Goal: Task Accomplishment & Management: Manage account settings

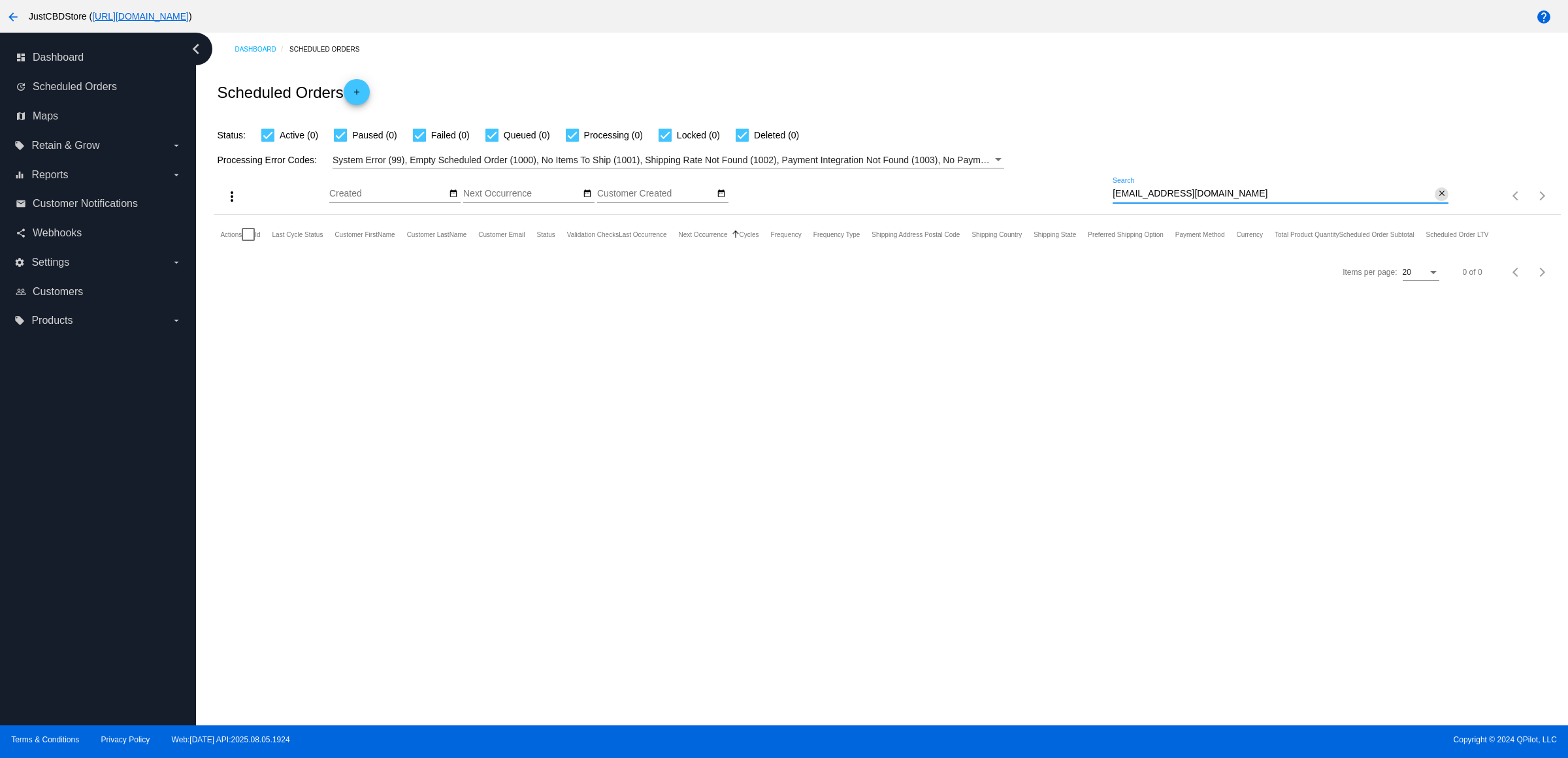
click at [1437, 199] on mat-icon "close" at bounding box center [1442, 194] width 9 height 11
click at [1433, 206] on mat-icon "search" at bounding box center [1440, 196] width 16 height 21
type input "[EMAIL_ADDRESS][DOMAIN_NAME]"
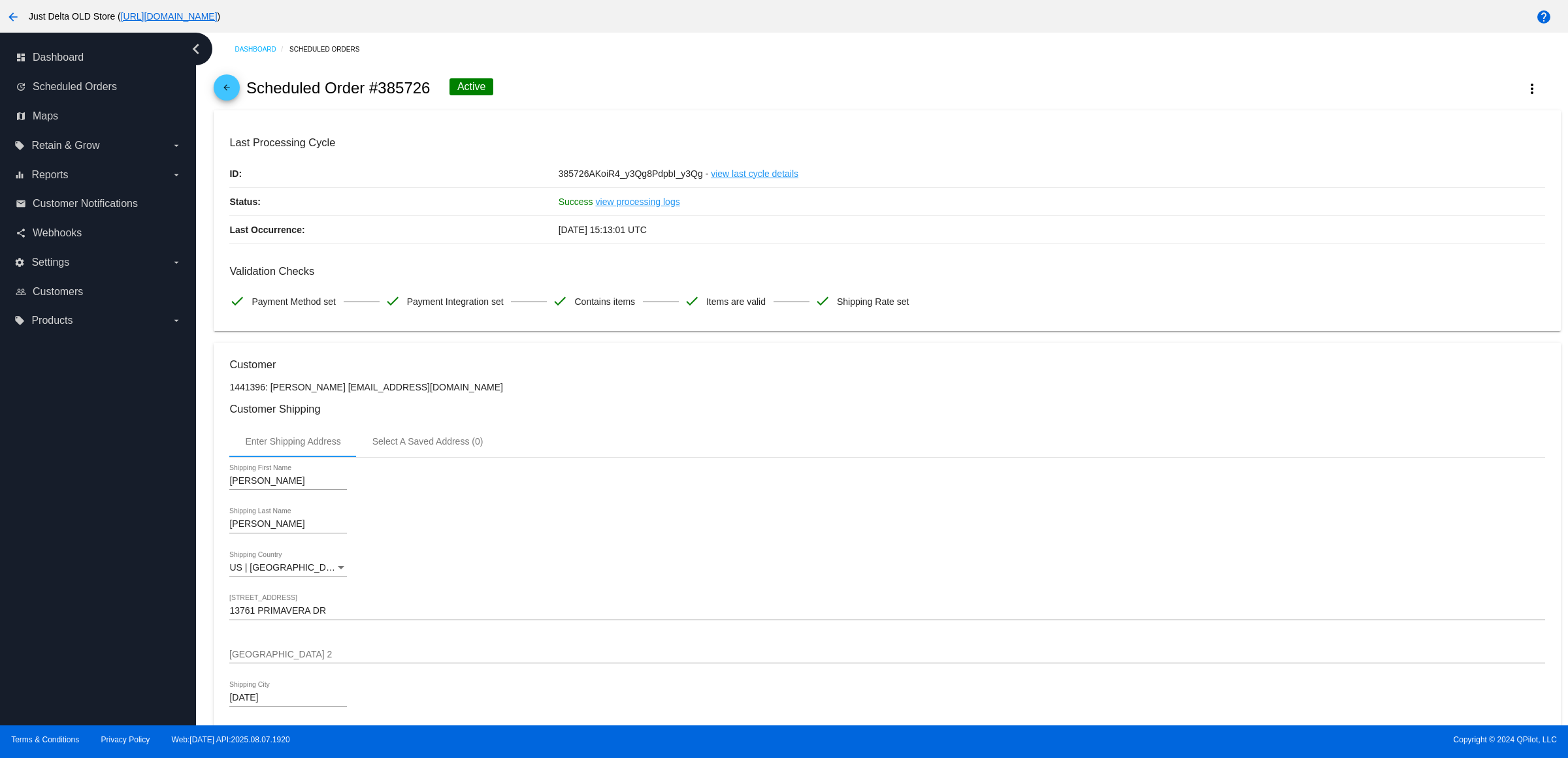
click at [5, 21] on mat-icon "arrow_back" at bounding box center [13, 17] width 16 height 16
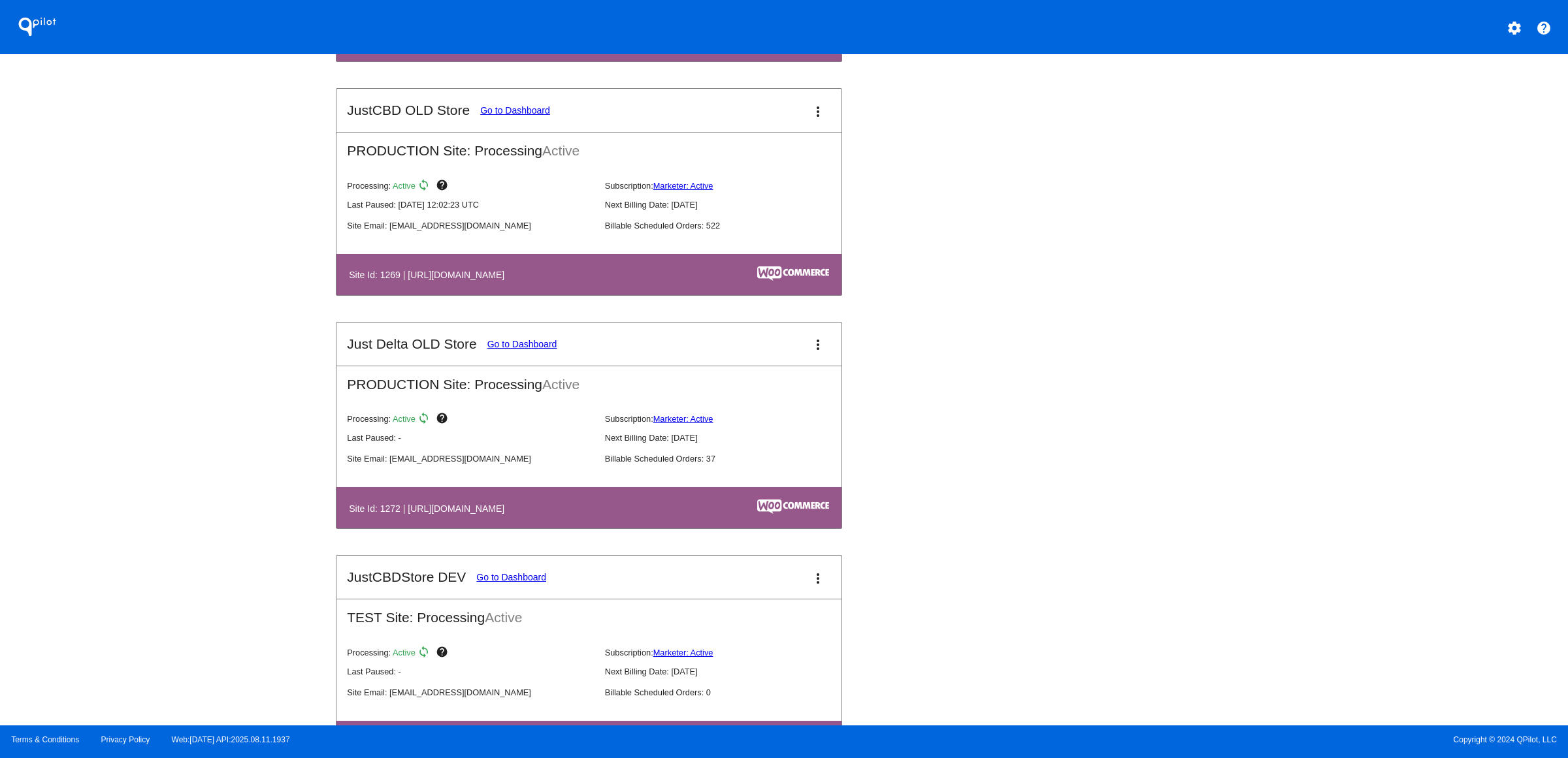
scroll to position [163, 0]
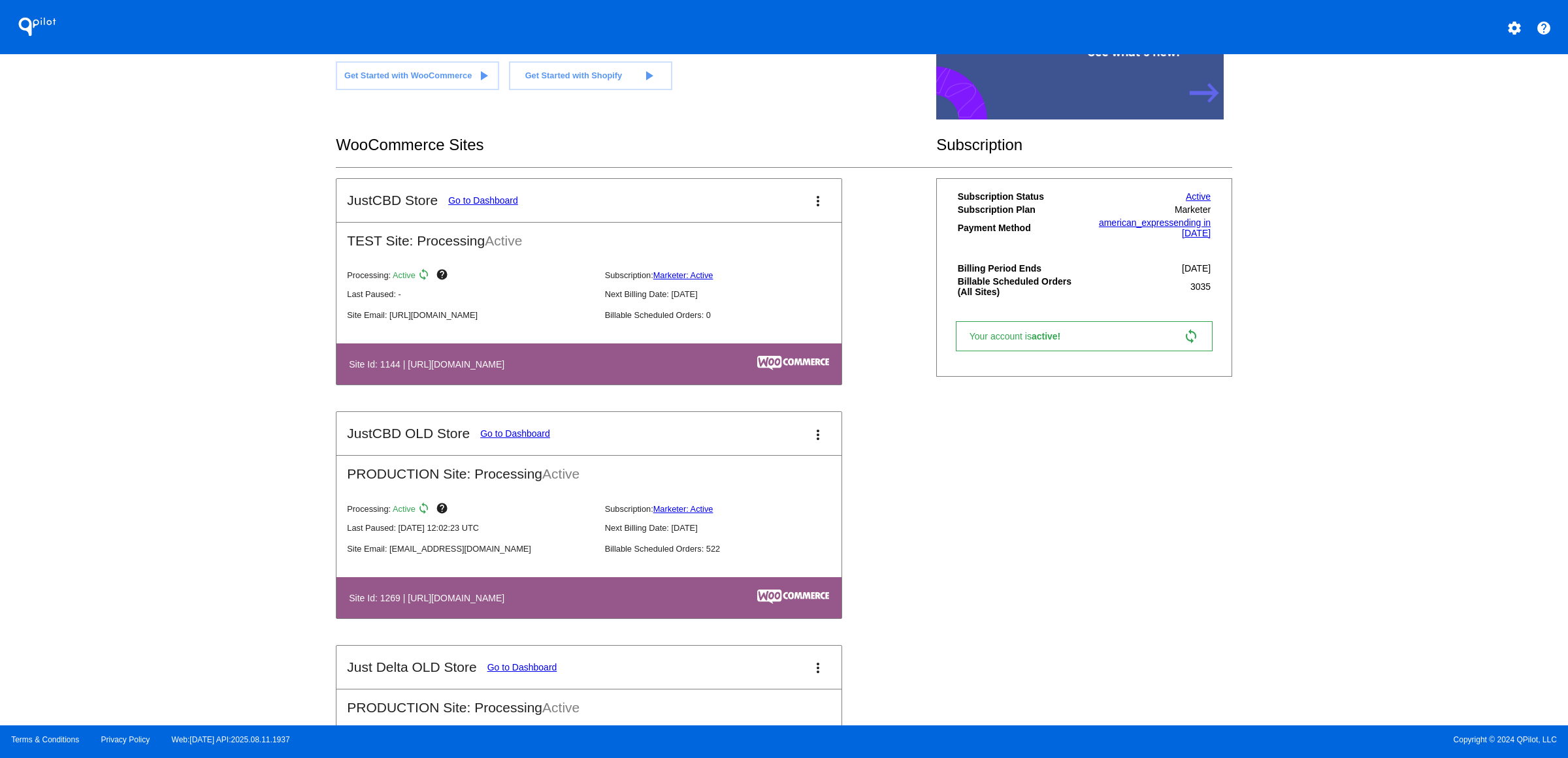
click at [480, 439] on link "Go to Dashboard" at bounding box center [516, 434] width 70 height 11
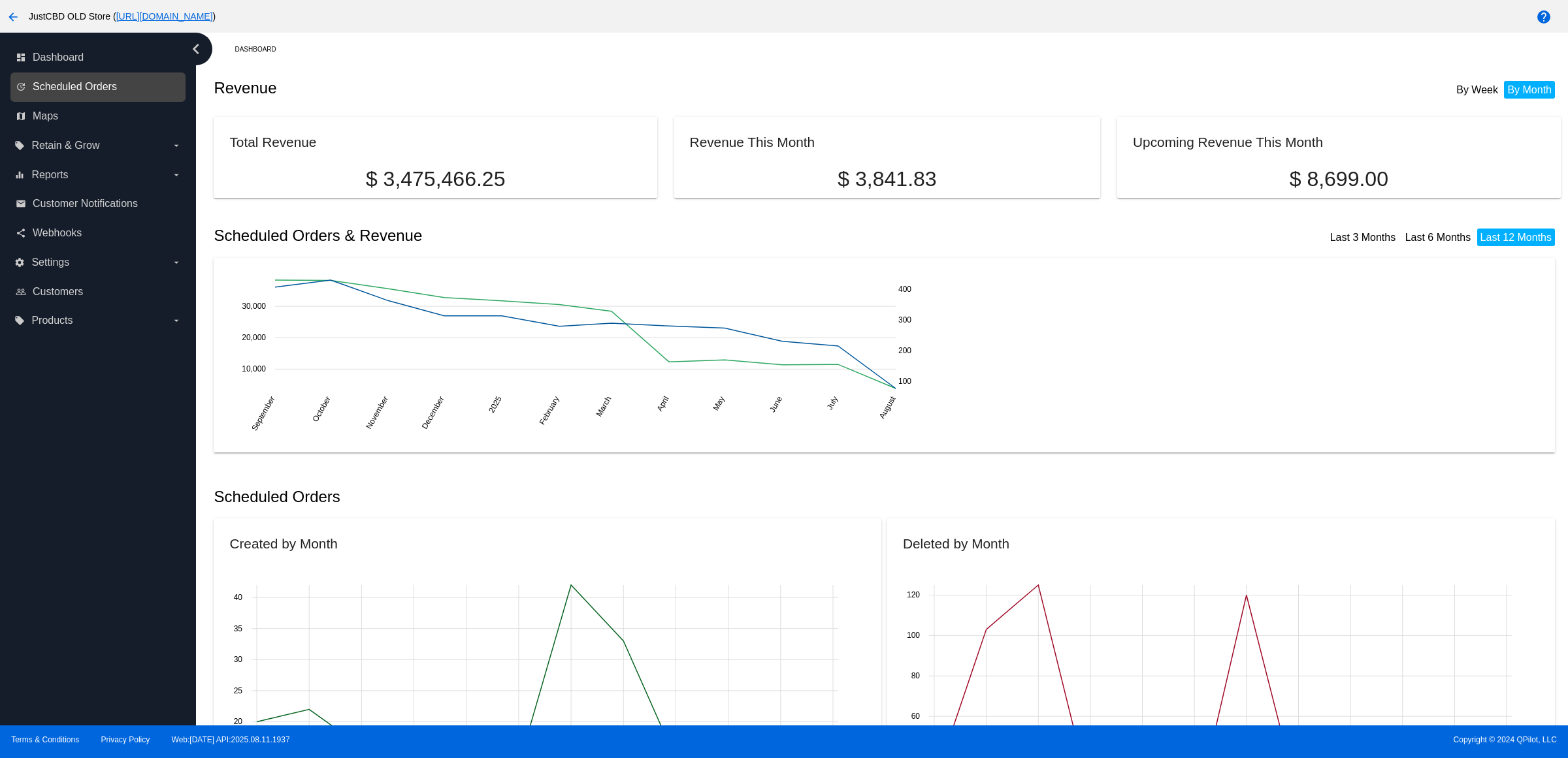
click at [117, 92] on span "Scheduled Orders" at bounding box center [75, 86] width 84 height 11
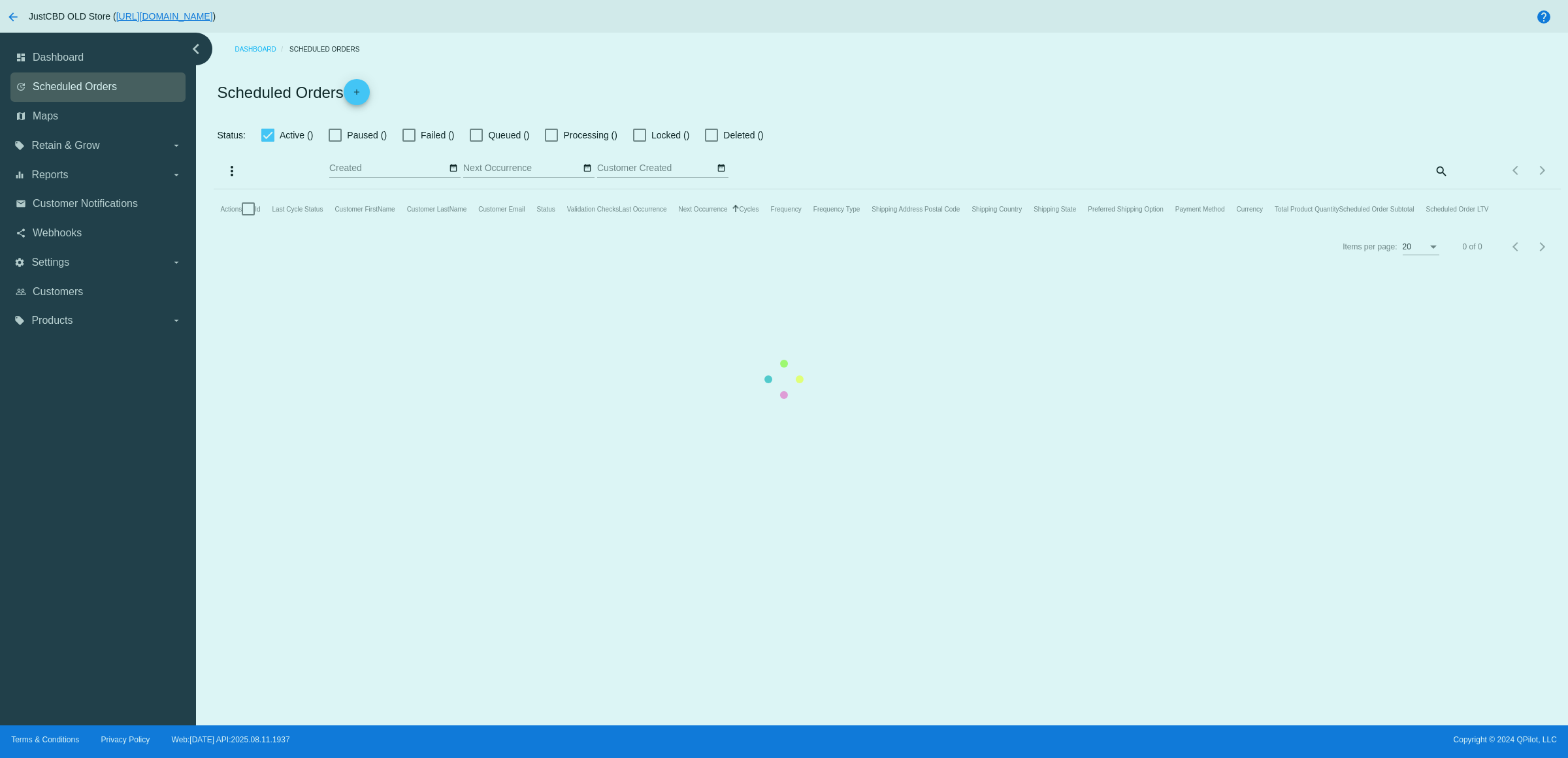
checkbox input "true"
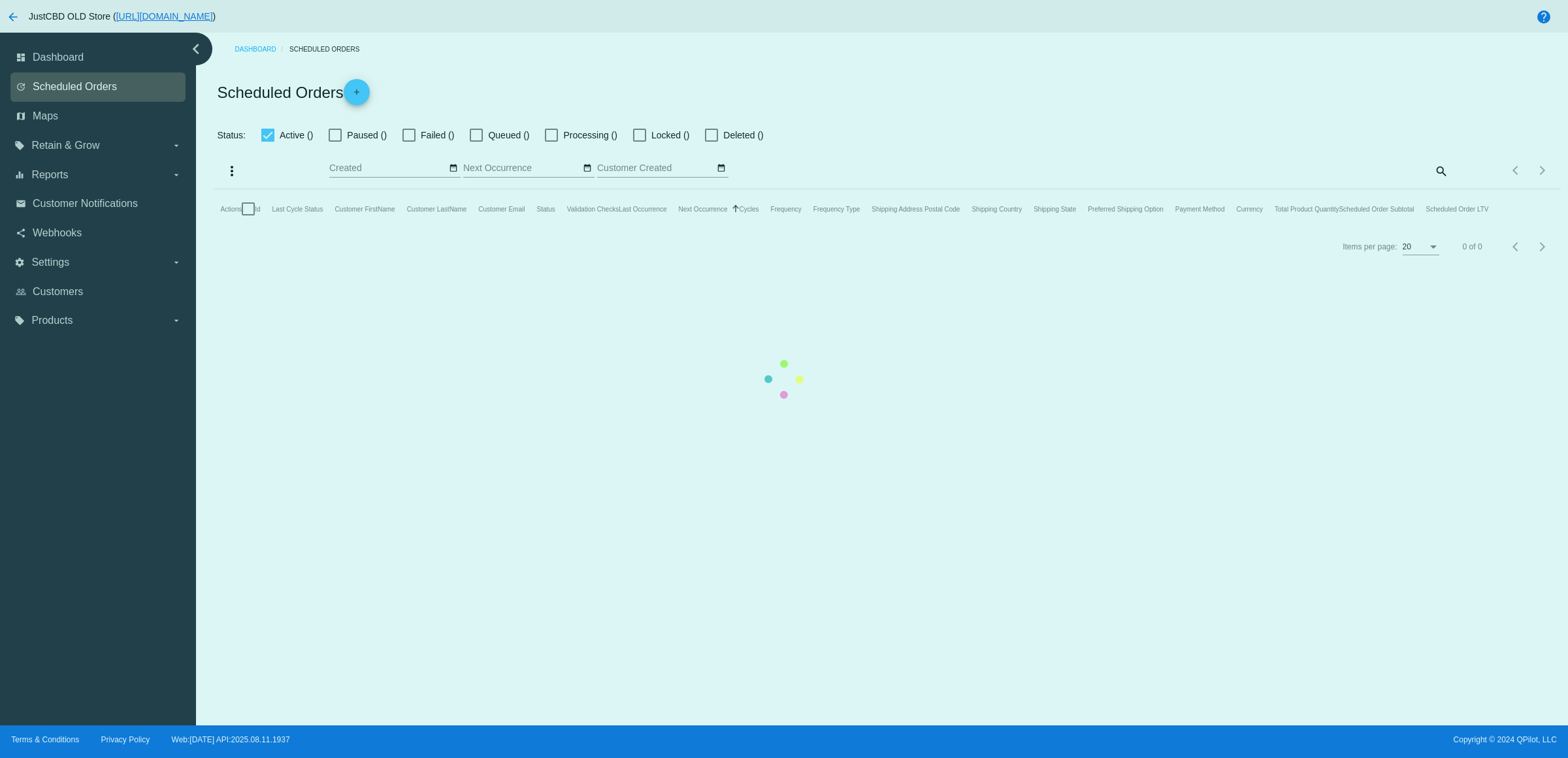
checkbox input "true"
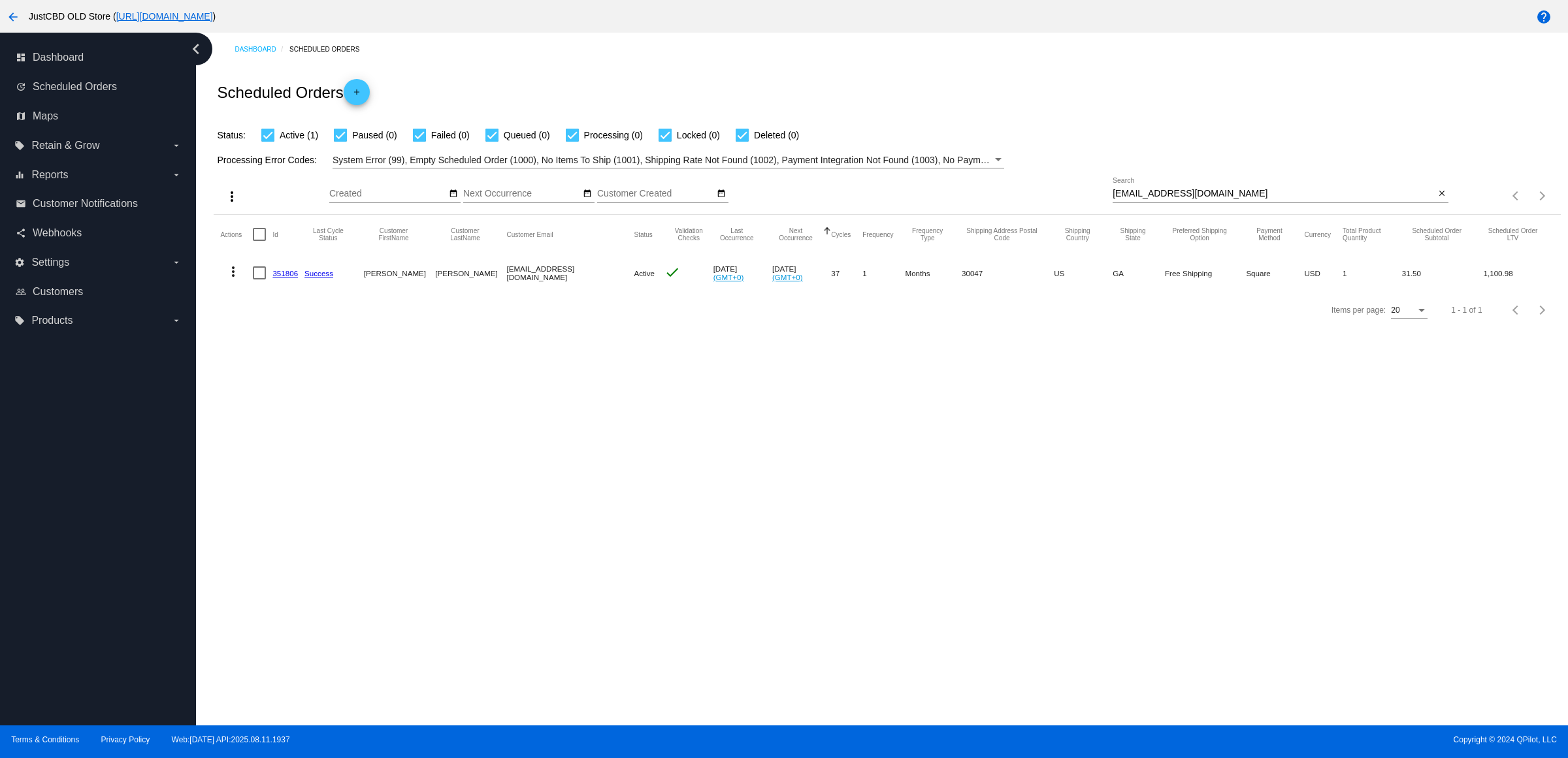
click at [289, 292] on mat-cell "351806" at bounding box center [289, 273] width 32 height 38
click at [291, 278] on link "351806" at bounding box center [285, 273] width 25 height 8
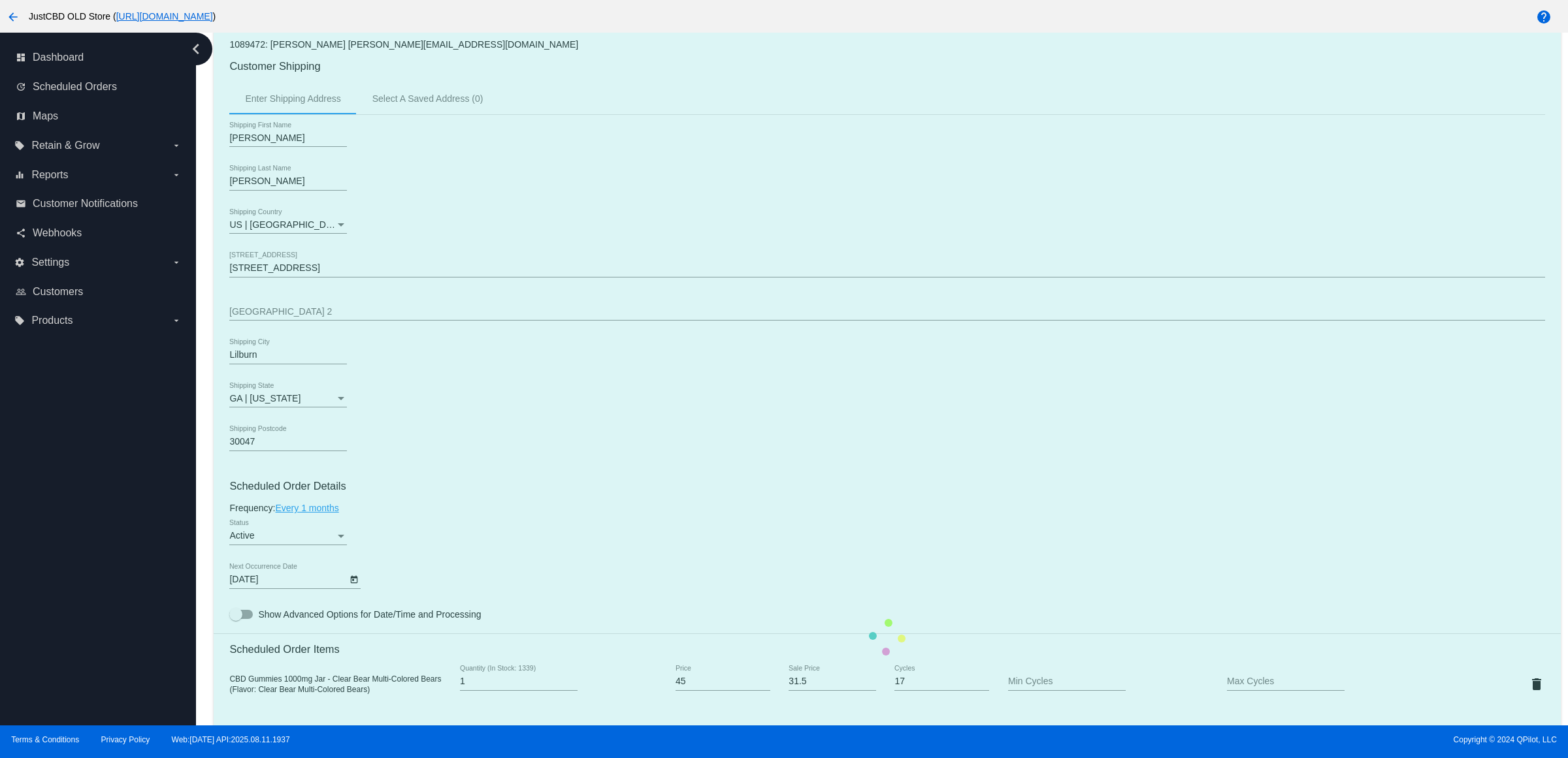
scroll to position [653, 0]
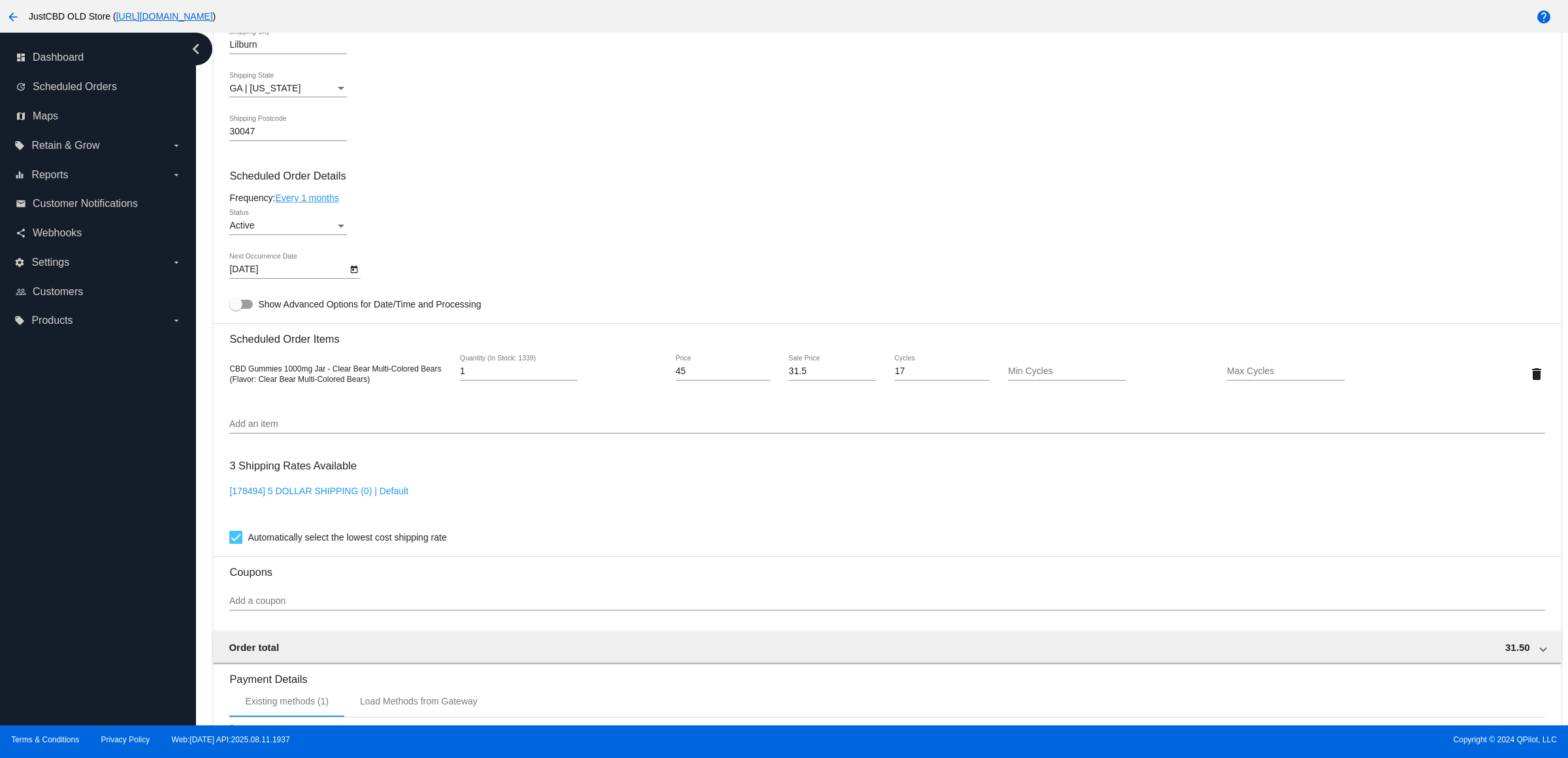
click at [359, 278] on icon "Open calendar" at bounding box center [354, 269] width 9 height 16
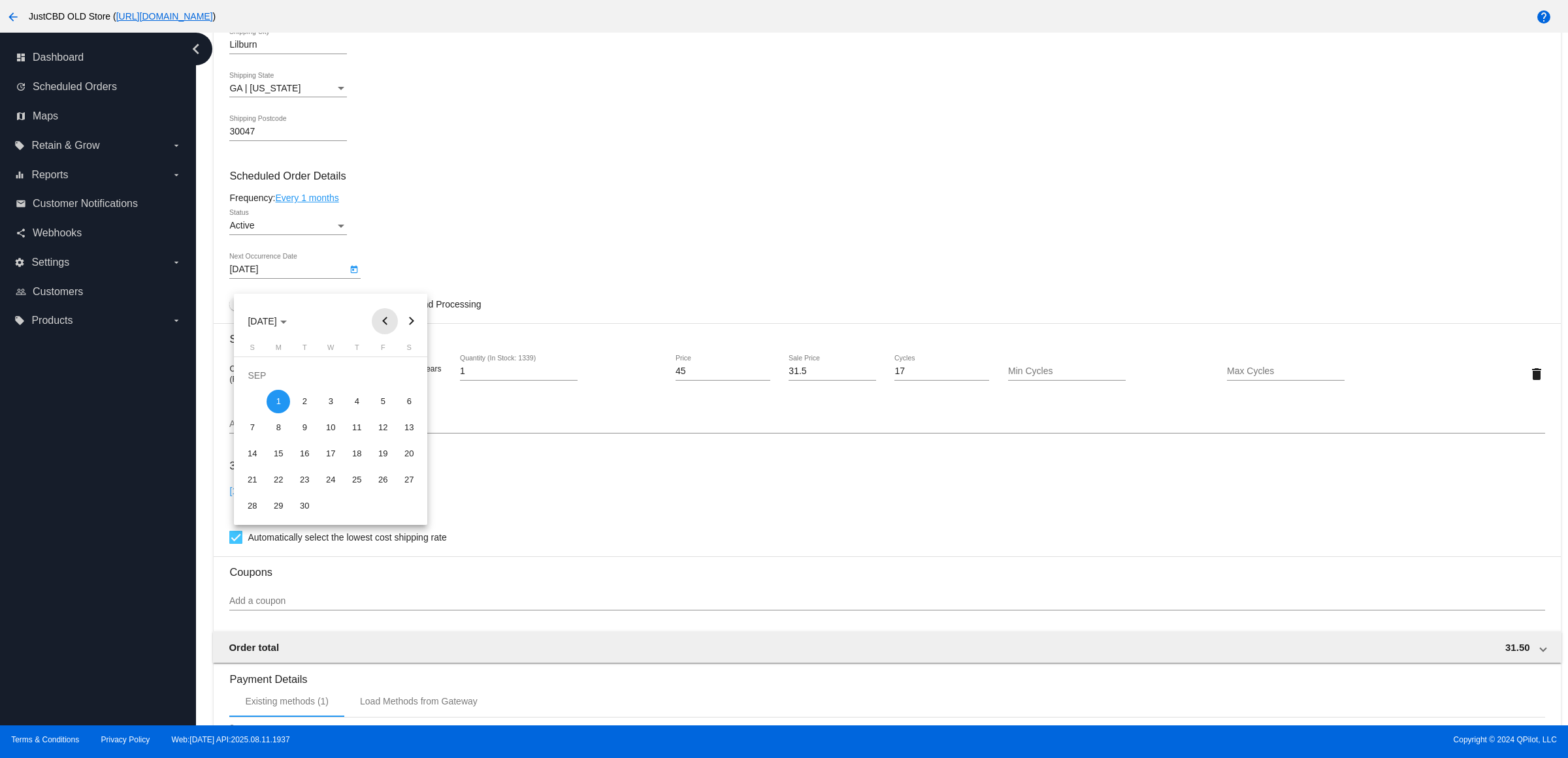
click at [384, 324] on button "Previous month" at bounding box center [385, 321] width 26 height 26
click at [389, 320] on button "Previous month" at bounding box center [385, 321] width 26 height 26
click at [416, 319] on button "Next month" at bounding box center [411, 321] width 26 height 26
click at [304, 484] on div "26" at bounding box center [304, 479] width 24 height 24
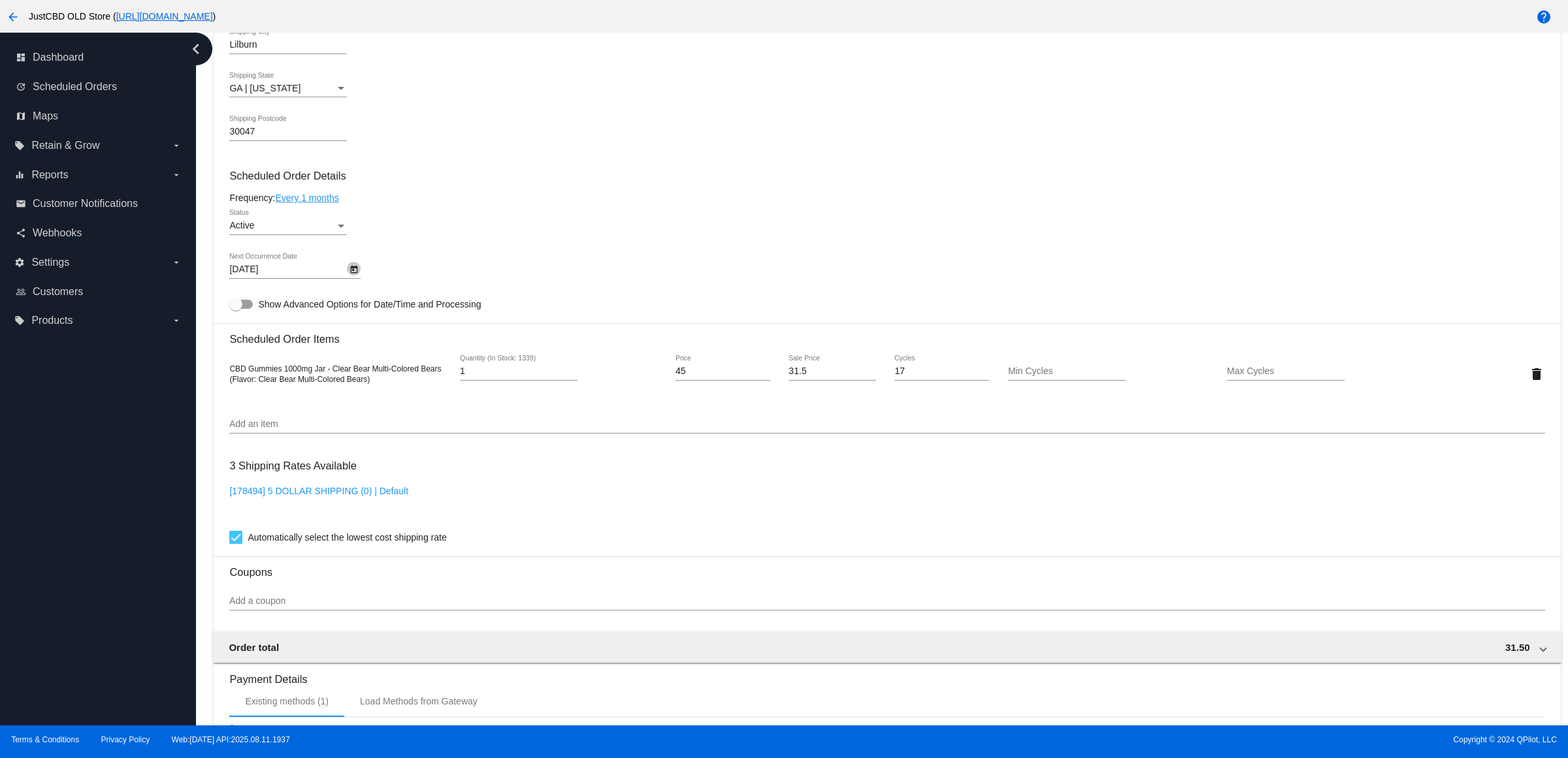
click at [358, 274] on icon "Open calendar" at bounding box center [354, 269] width 7 height 8
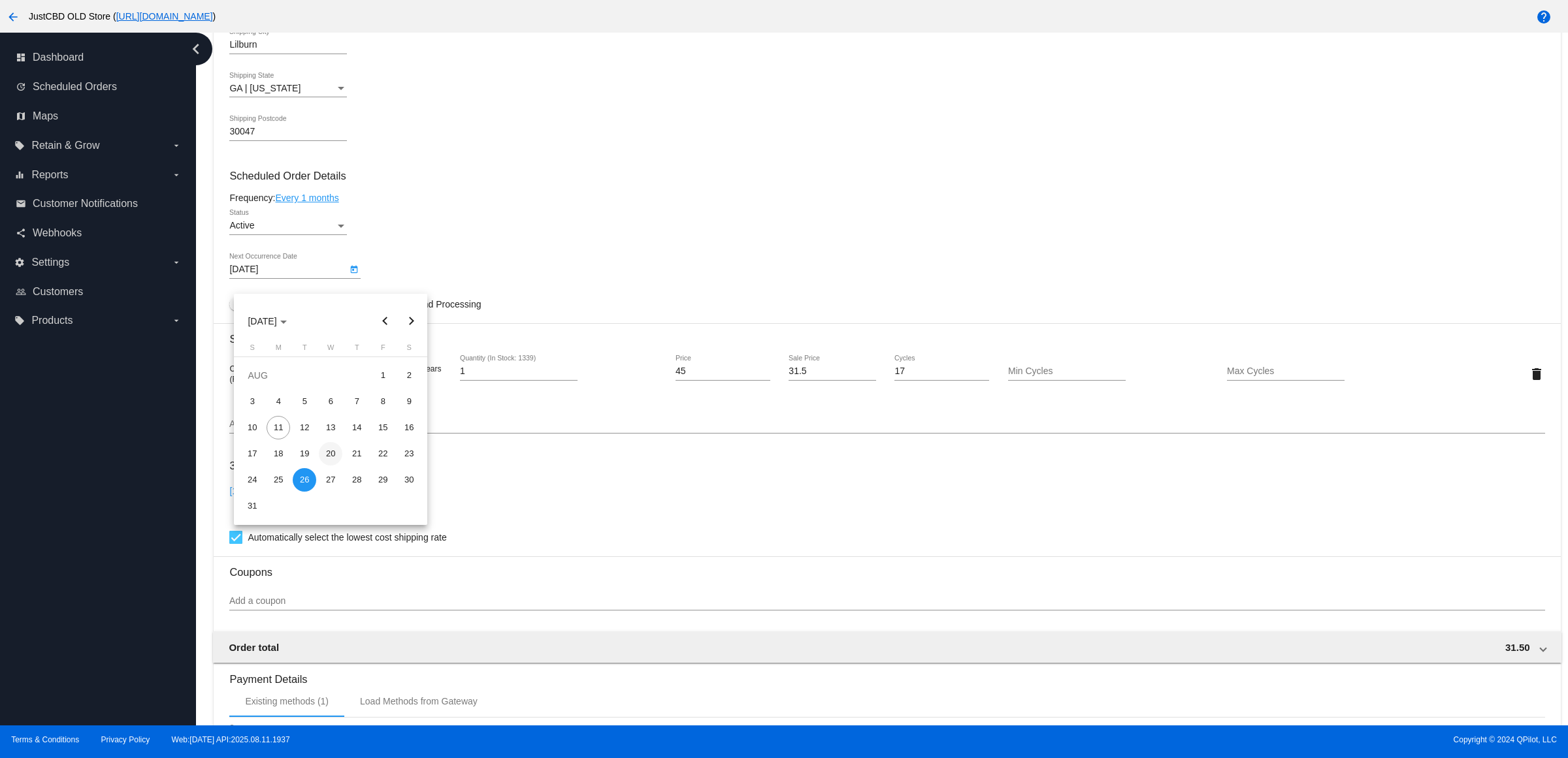
click at [320, 456] on div "20" at bounding box center [331, 453] width 24 height 24
type input "[DATE]"
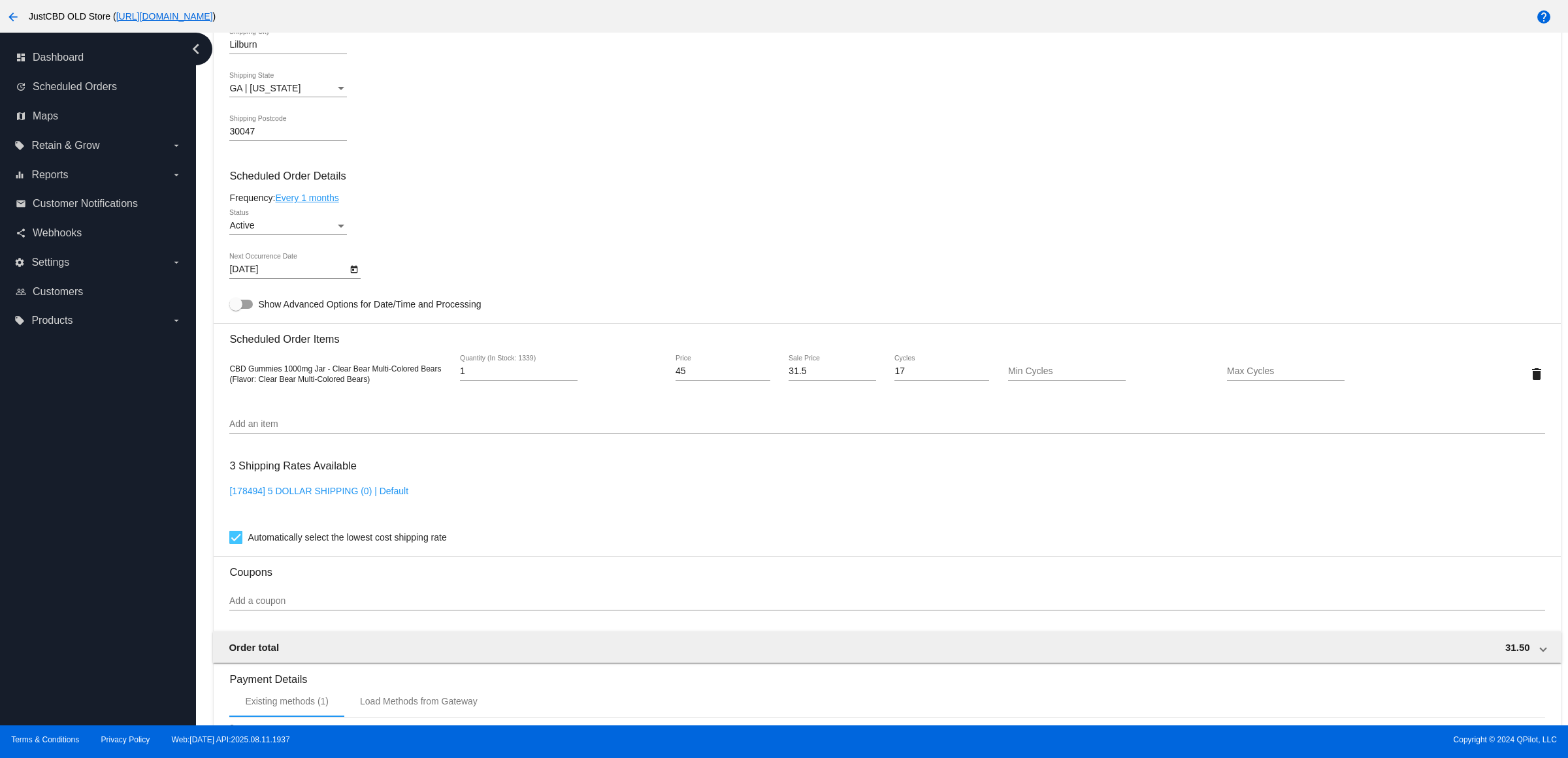
click at [706, 247] on div "Active Status" at bounding box center [887, 228] width 1315 height 37
click at [356, 274] on icon "Open calendar" at bounding box center [354, 269] width 7 height 8
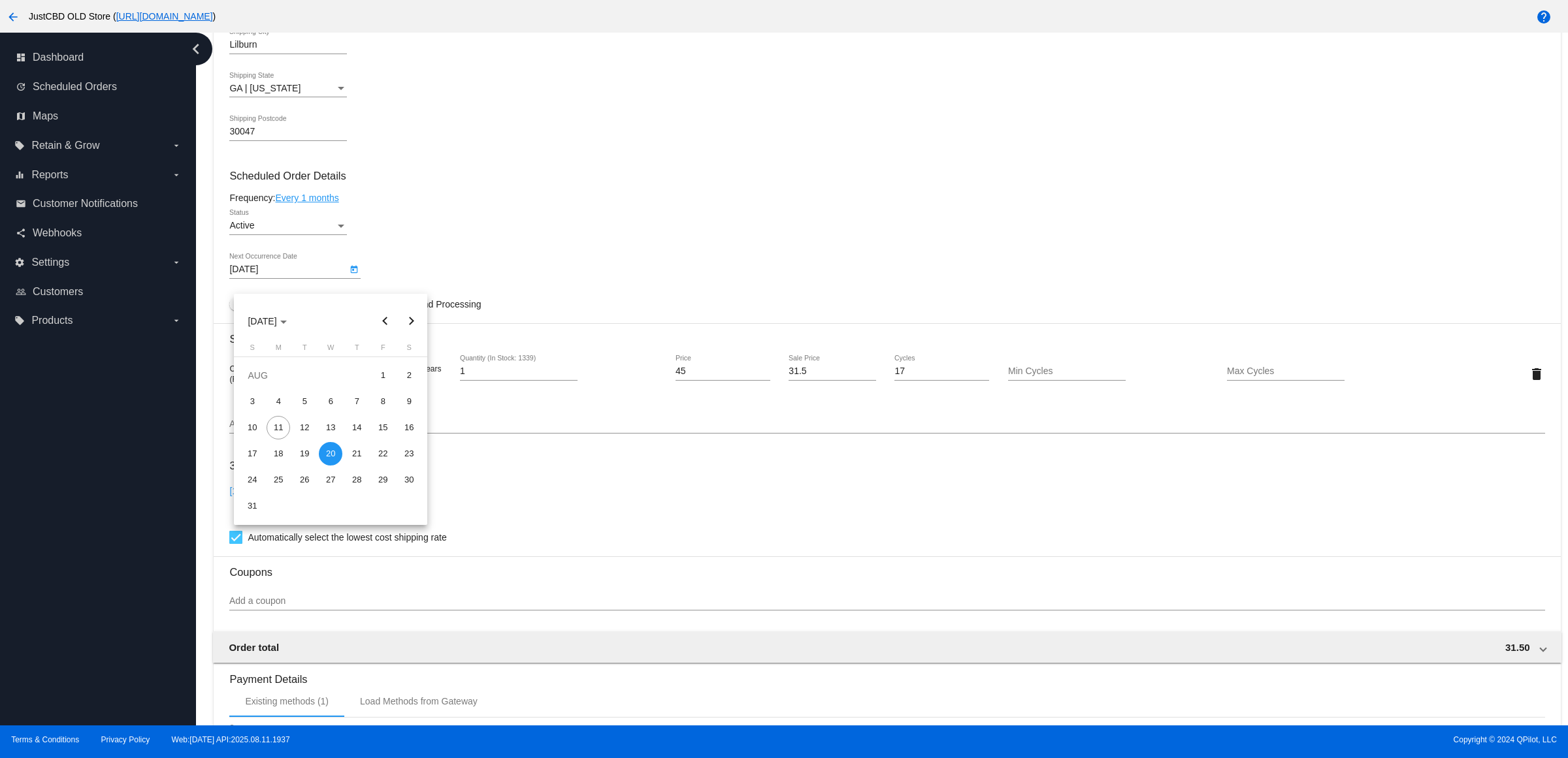
click at [663, 156] on div at bounding box center [784, 379] width 1568 height 758
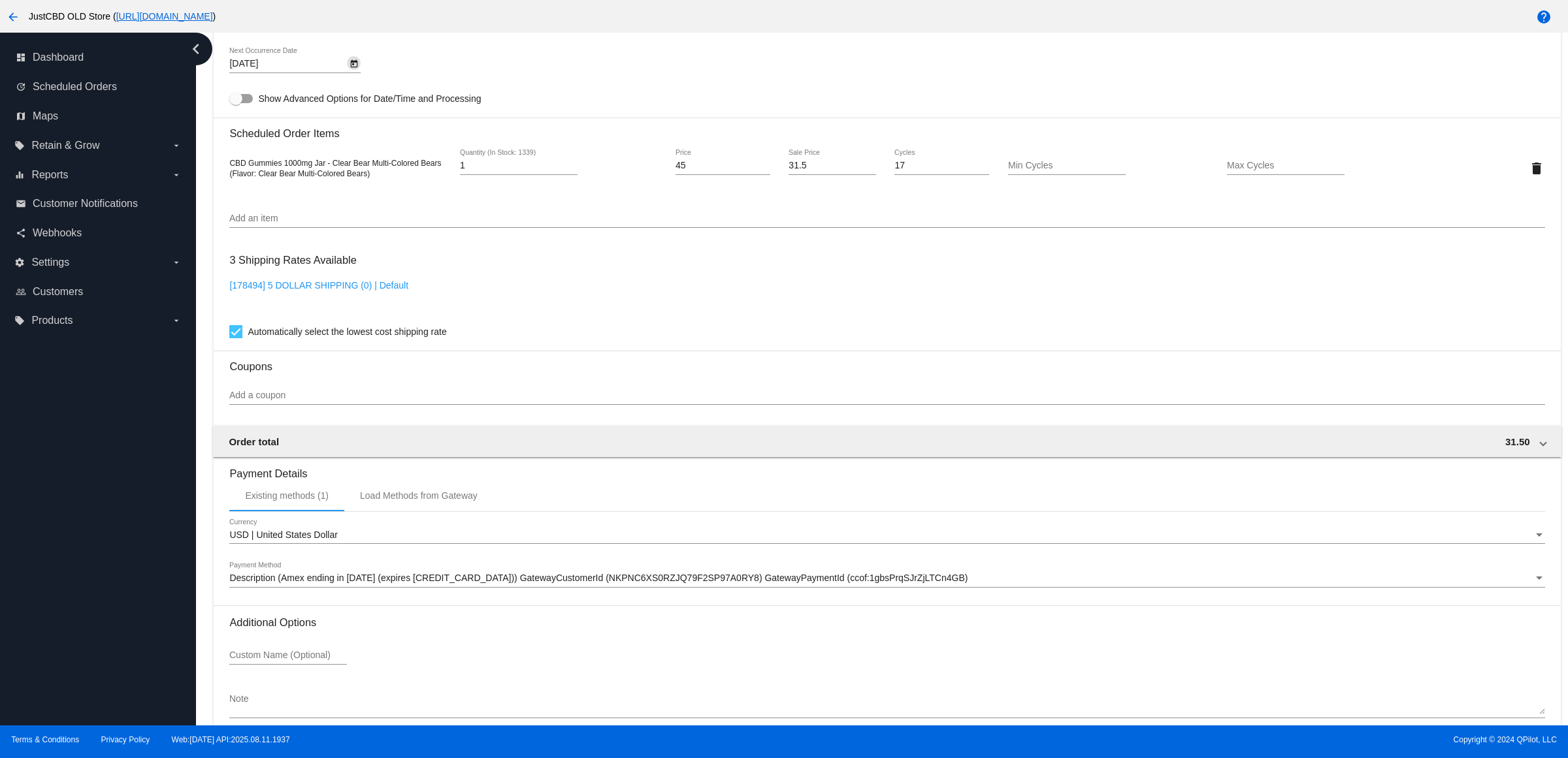
scroll to position [939, 0]
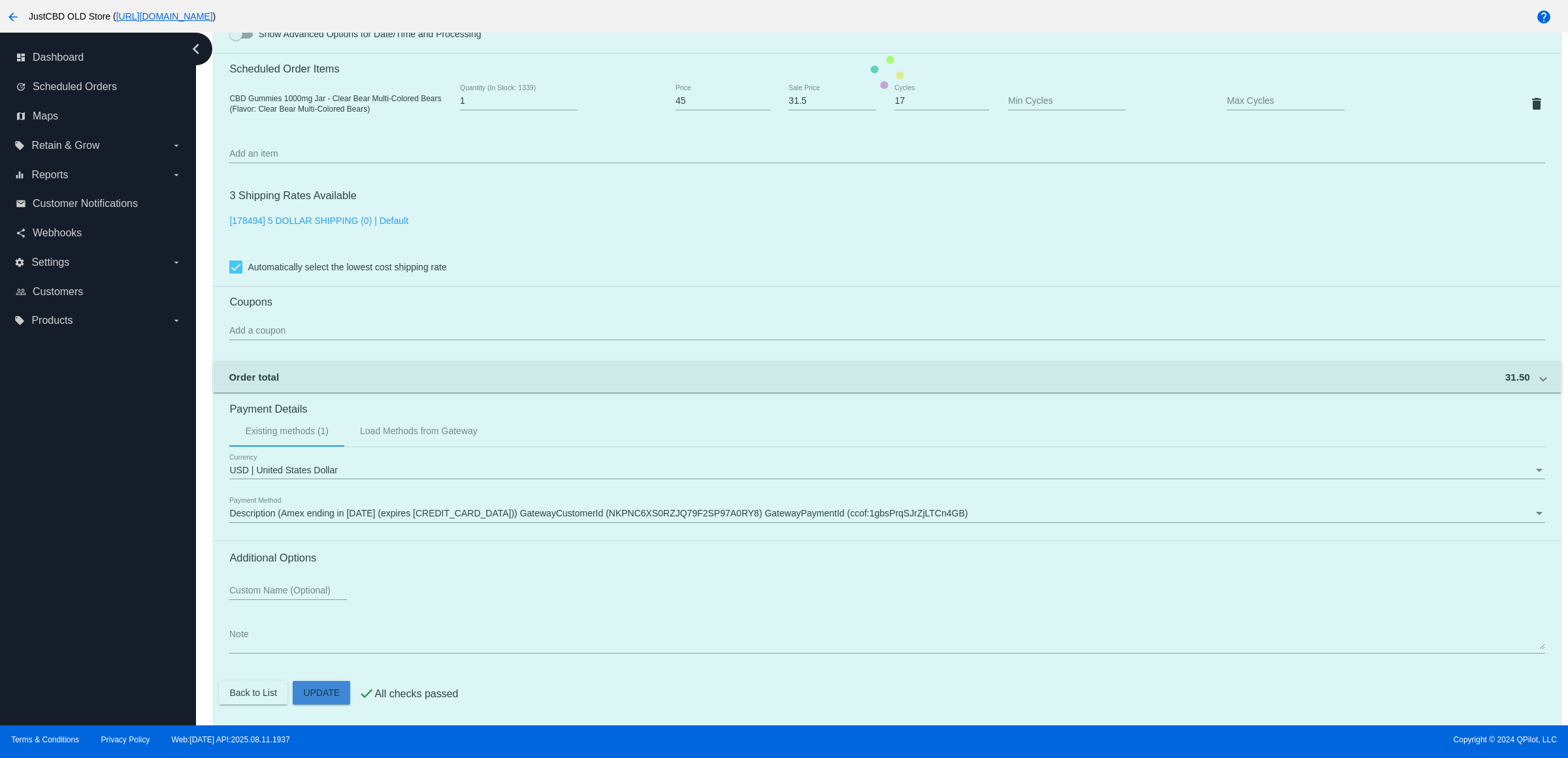
click at [338, 695] on mat-card "Customer 1089472: [PERSON_NAME] [PERSON_NAME][EMAIL_ADDRESS][DOMAIN_NAME] Custo…" at bounding box center [887, 72] width 1347 height 1306
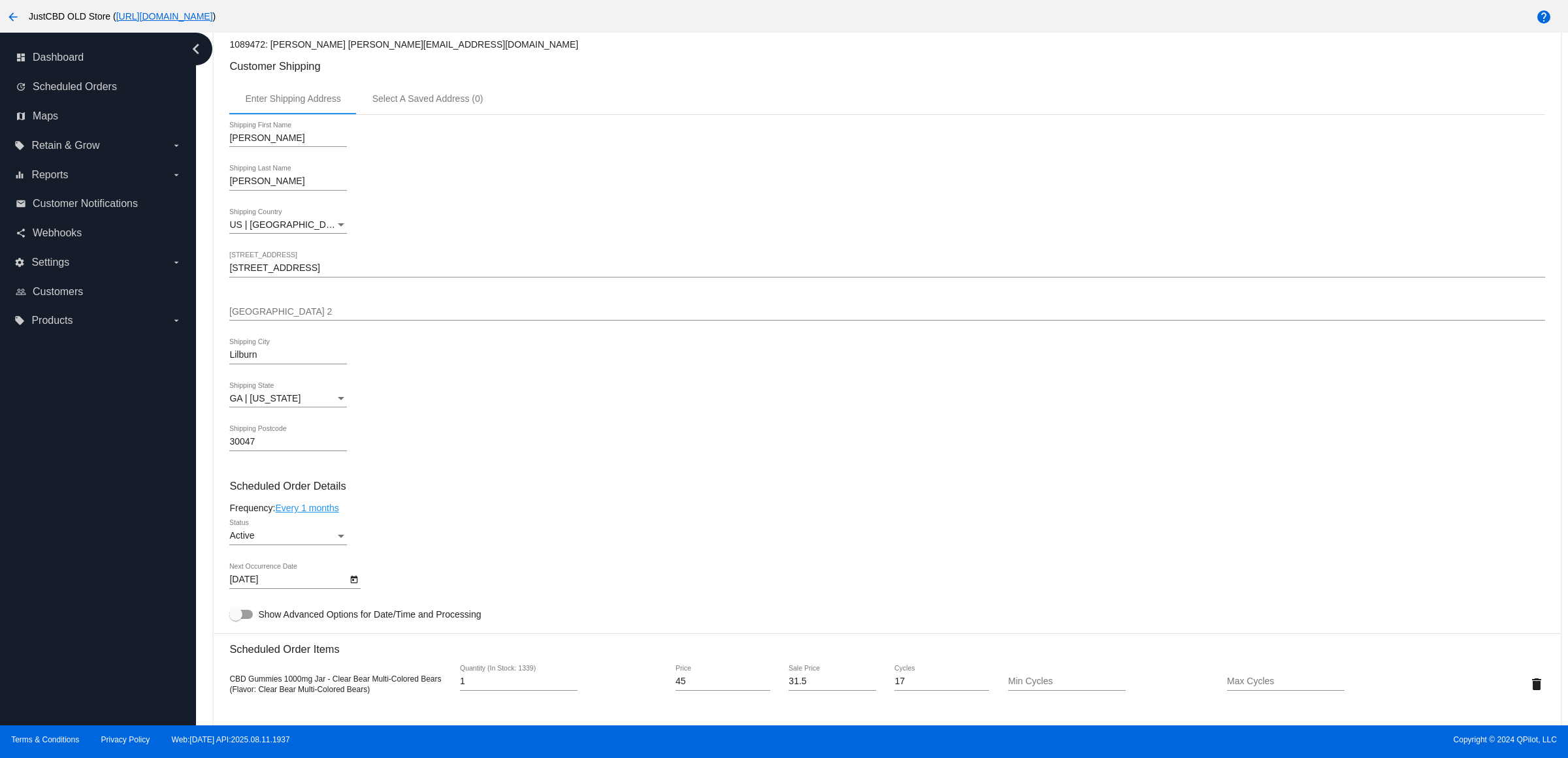
scroll to position [0, 0]
